Goal: Information Seeking & Learning: Learn about a topic

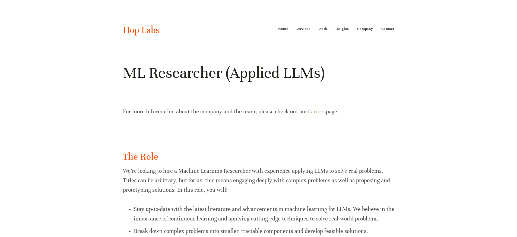
click at [314, 113] on link "Careers" at bounding box center [316, 111] width 18 height 7
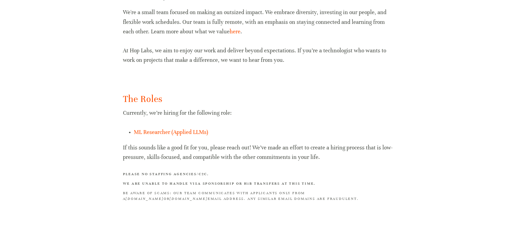
scroll to position [318, 0]
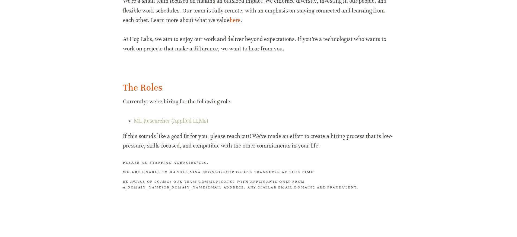
click at [180, 120] on link "ML Researcher (Applied LLMs)" at bounding box center [171, 120] width 74 height 7
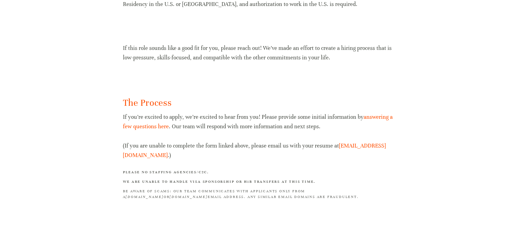
scroll to position [567, 0]
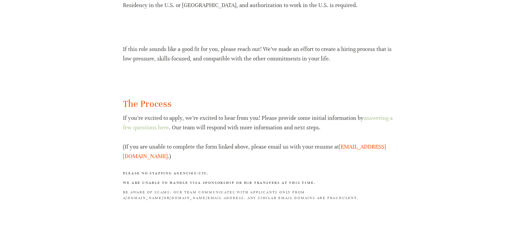
click at [372, 121] on link "answering a few questions here" at bounding box center [258, 123] width 271 height 16
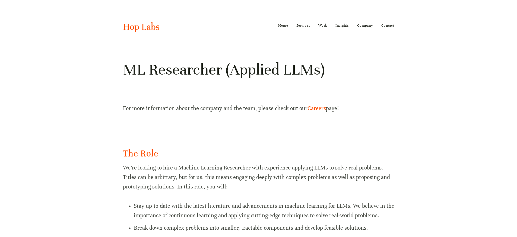
scroll to position [0, 0]
